Goal: Information Seeking & Learning: Stay updated

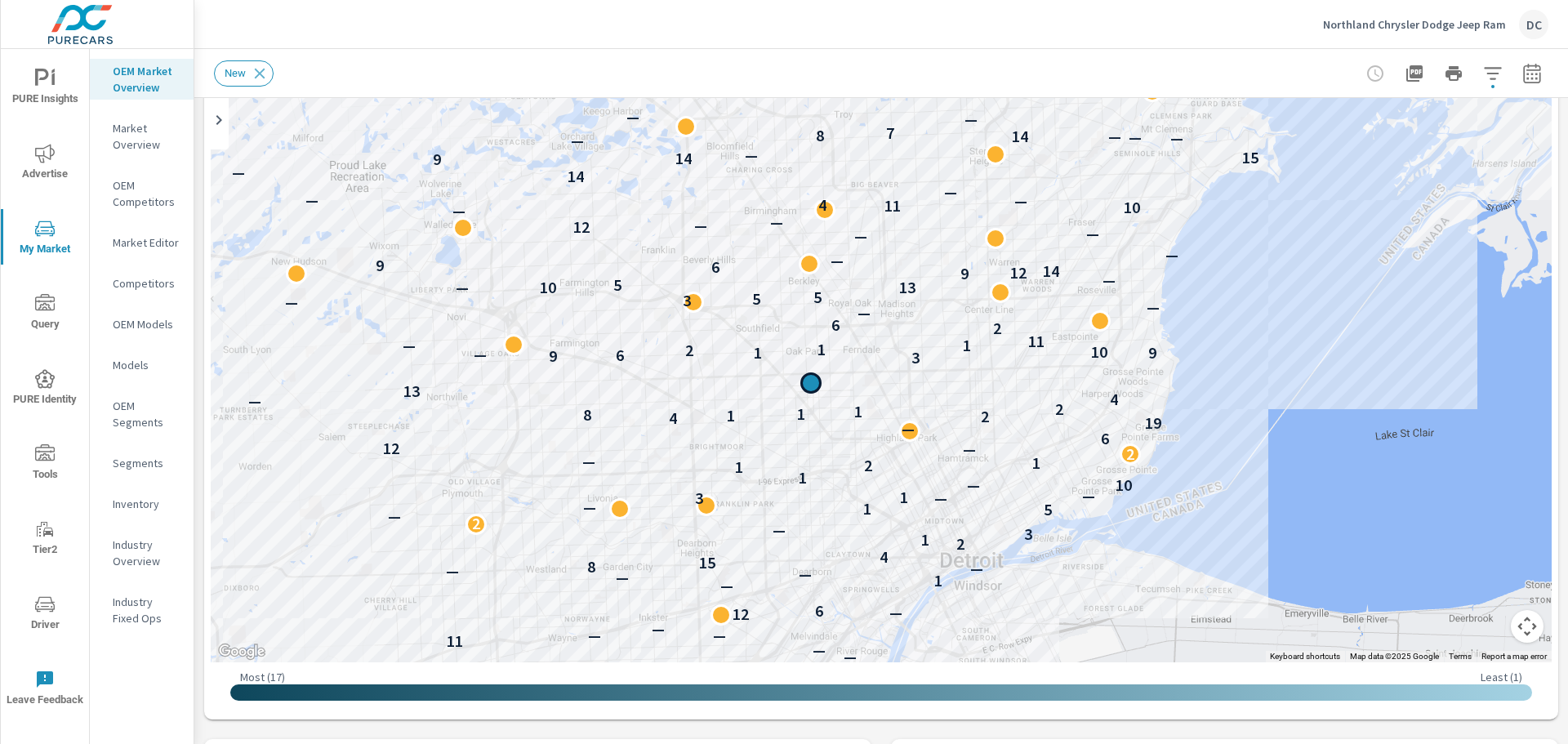
scroll to position [1, 0]
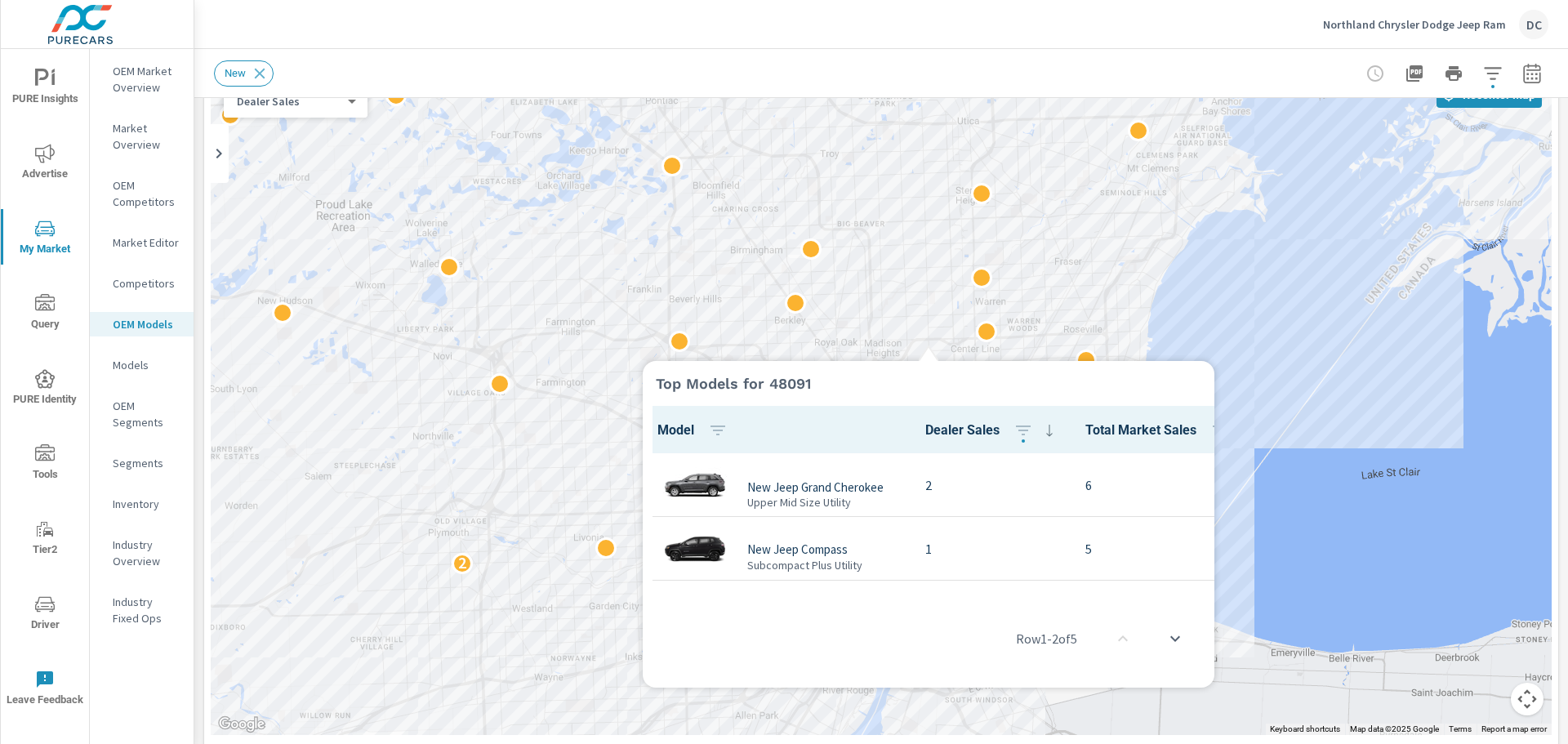
scroll to position [1, 0]
